Goal: Navigation & Orientation: Understand site structure

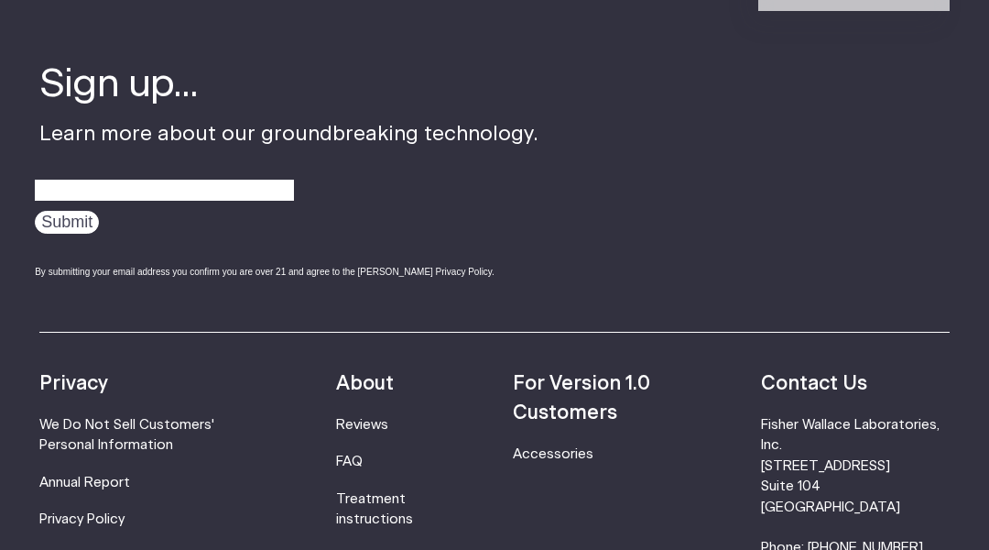
scroll to position [6130, 0]
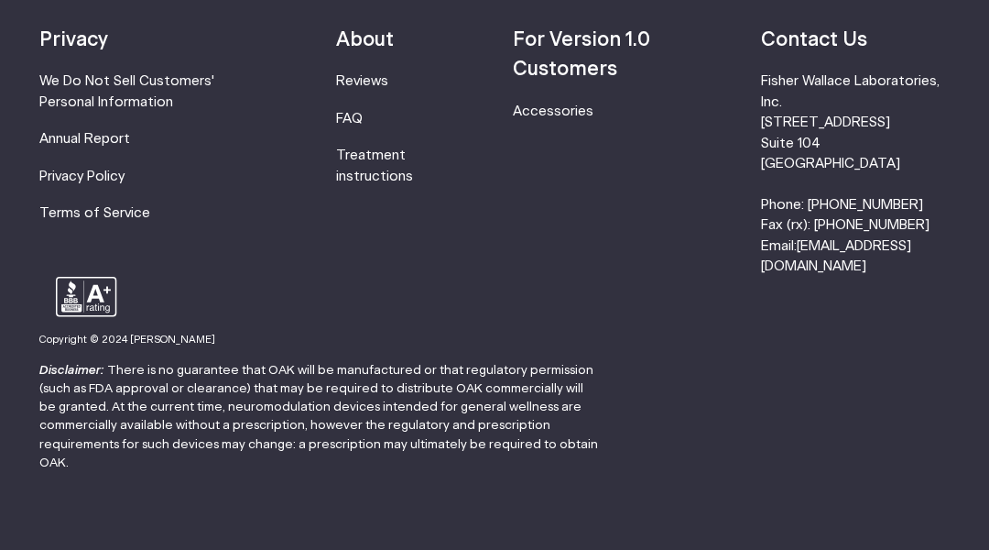
scroll to position [1464, 0]
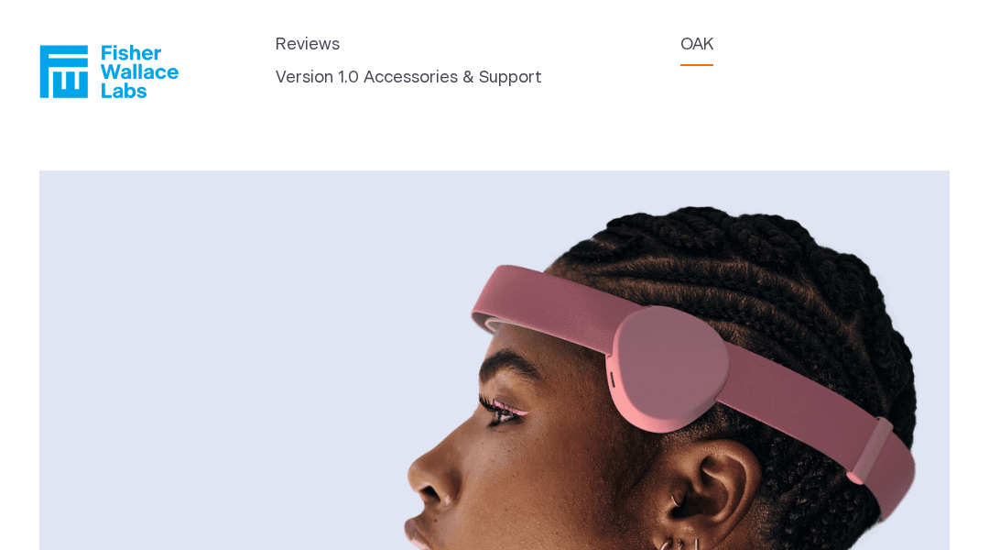
scroll to position [180, 0]
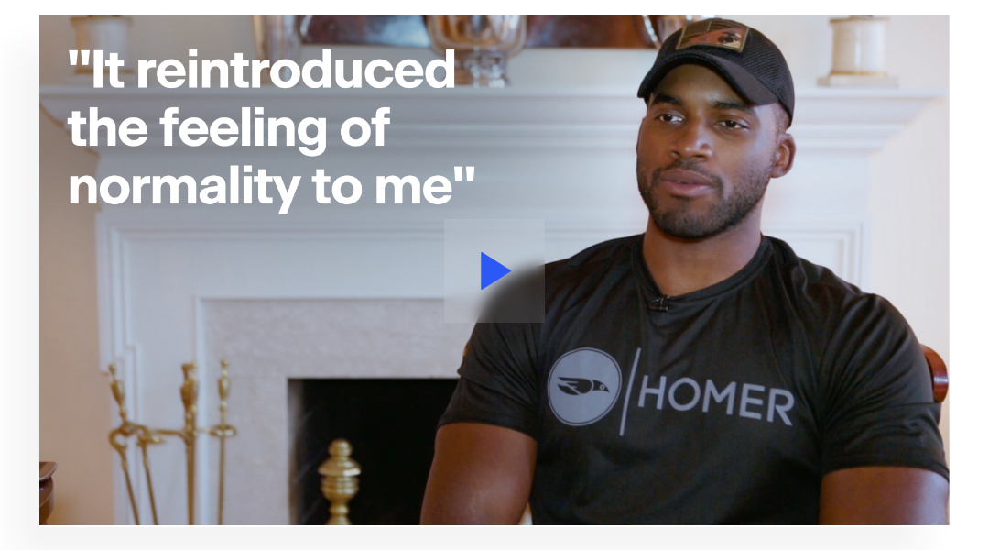
scroll to position [2563, 0]
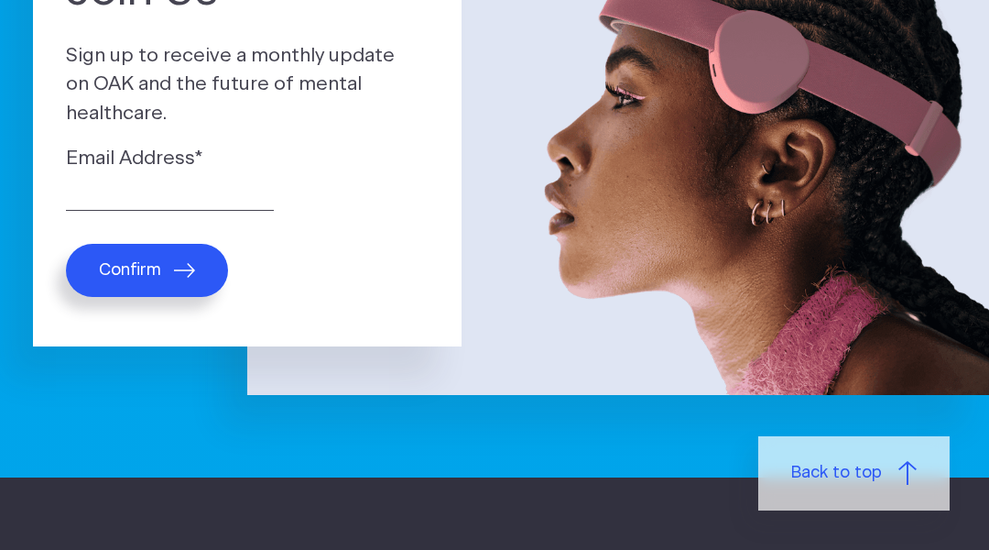
scroll to position [1002, 0]
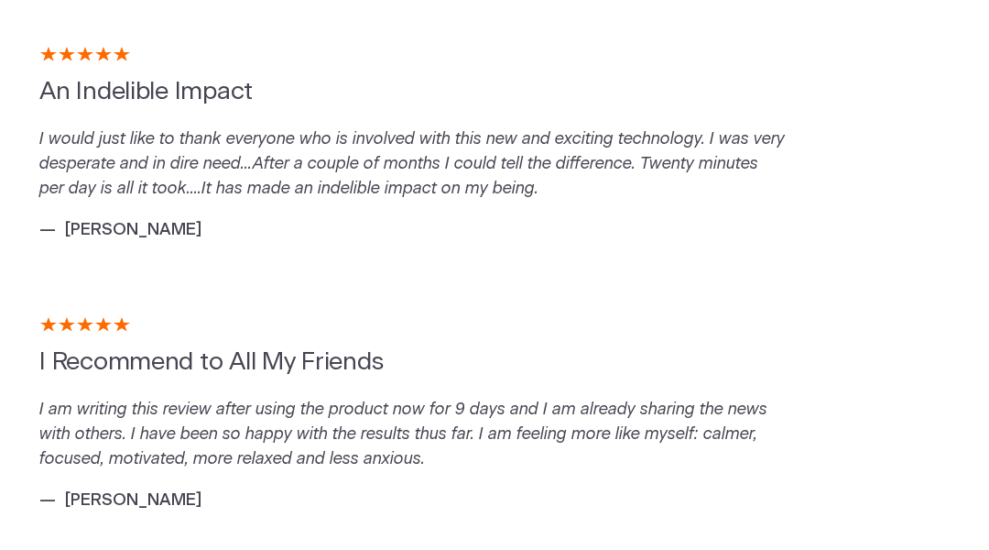
scroll to position [4140, 0]
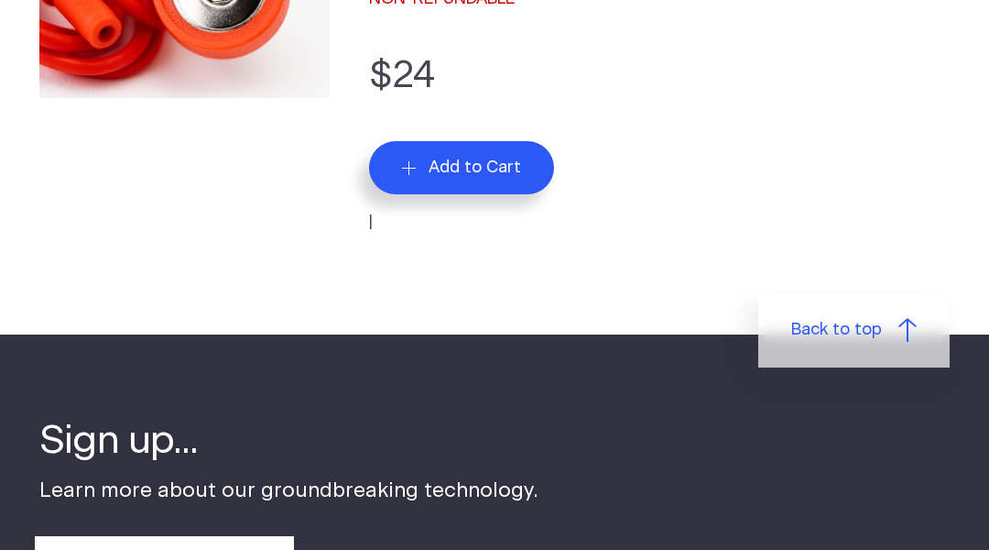
scroll to position [1073, 0]
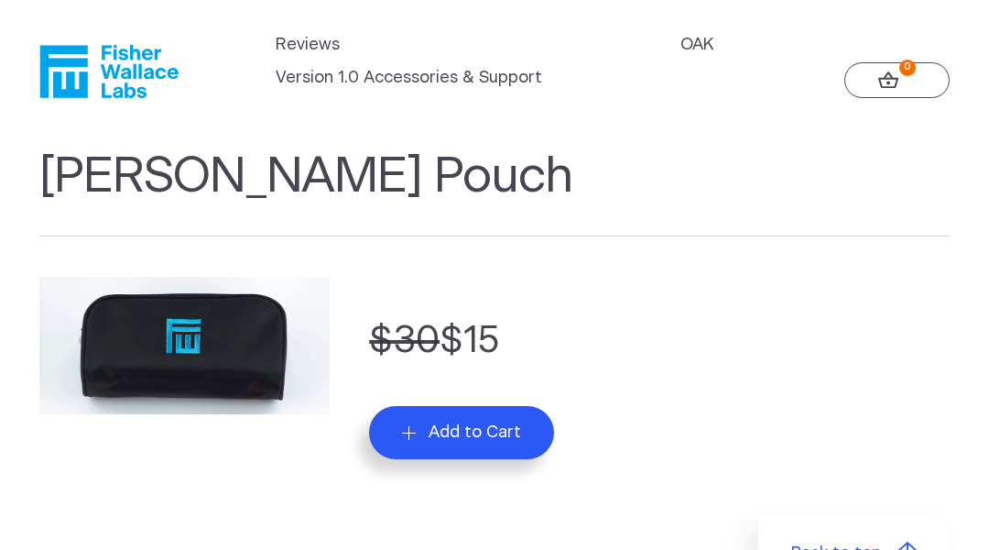
scroll to position [924, 0]
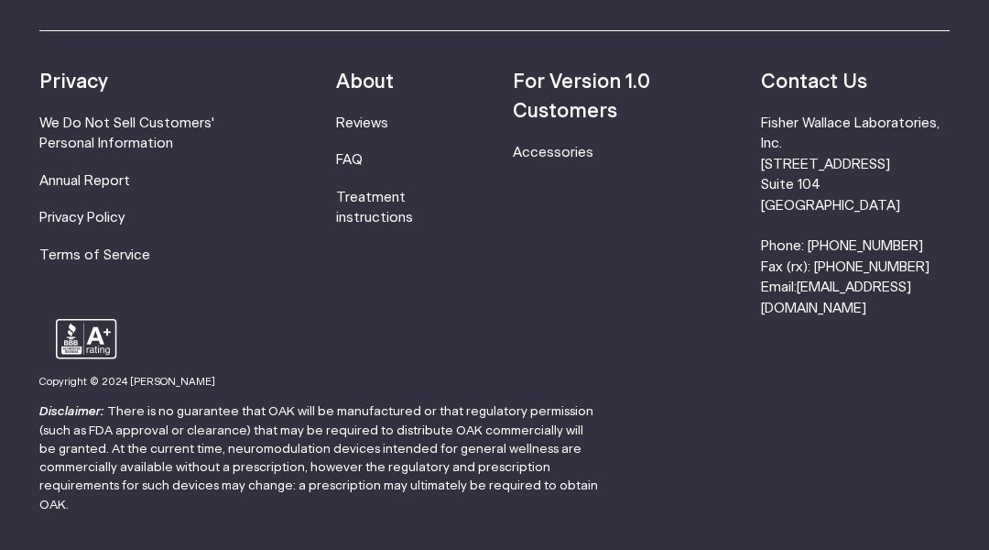
scroll to position [1073, 0]
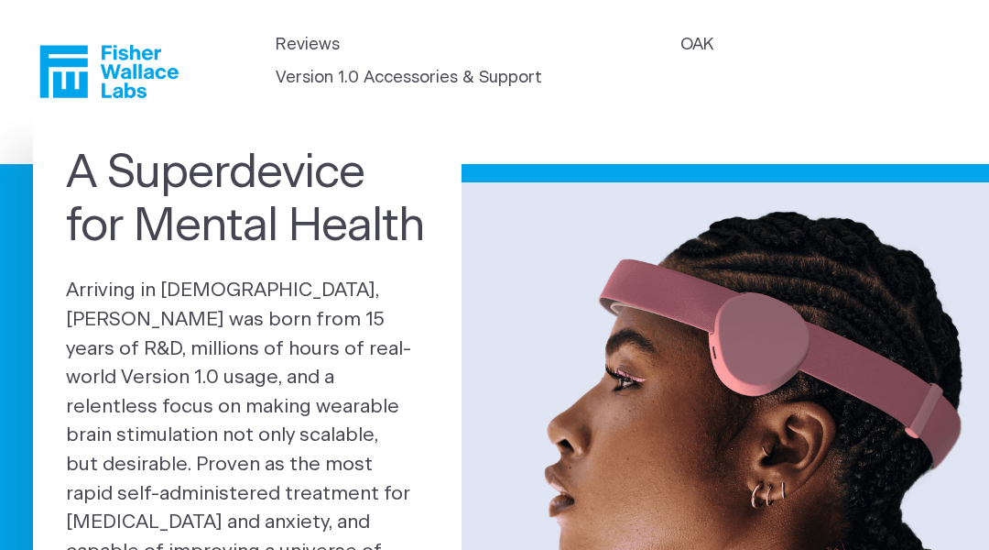
scroll to position [338, 0]
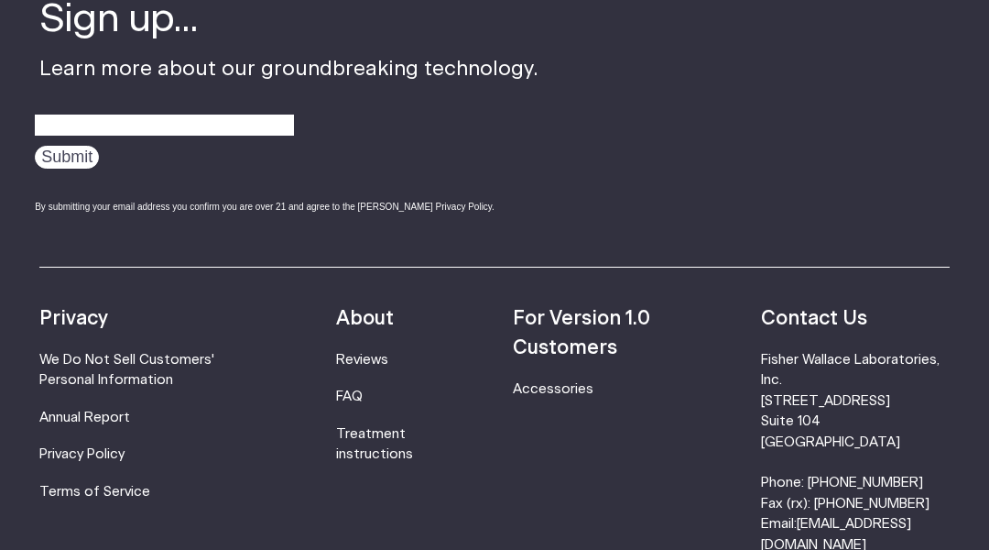
scroll to position [1254, 0]
